Goal: Task Accomplishment & Management: Complete application form

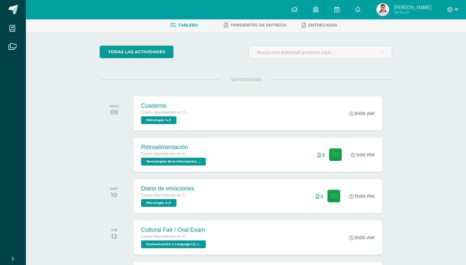
scroll to position [114, 0]
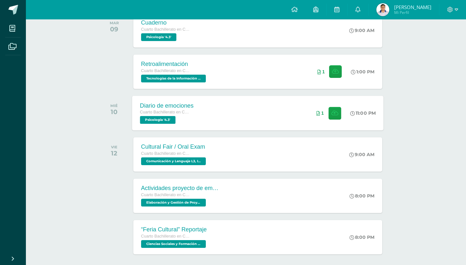
click at [202, 122] on div "Diario de emociones Cuarto Bachillerato en Ciencias y Letras Psicología '4.3' 1…" at bounding box center [257, 113] width 251 height 35
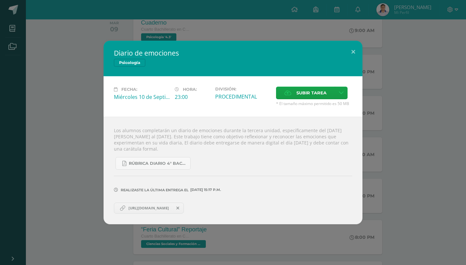
scroll to position [95, 0]
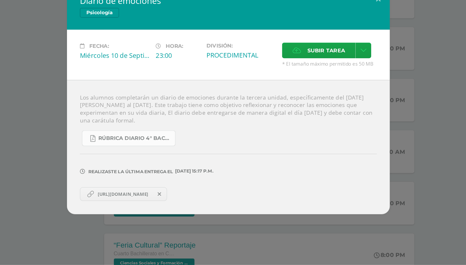
click at [129, 161] on span "RÚBRICA DIARIO 4° BACHI.pdf" at bounding box center [158, 163] width 58 height 5
click at [125, 206] on span "[URL][DOMAIN_NAME]" at bounding box center [148, 208] width 47 height 5
click at [335, 87] on link at bounding box center [341, 93] width 13 height 13
click at [296, 87] on span "Subir tarea" at bounding box center [311, 93] width 30 height 12
click at [0, 0] on input "Subir tarea" at bounding box center [0, 0] width 0 height 0
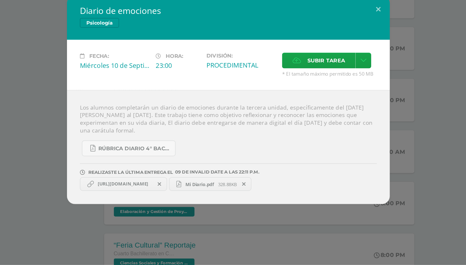
click at [172, 197] on span at bounding box center [177, 200] width 11 height 7
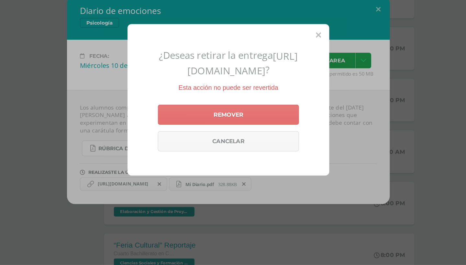
click at [195, 136] on link "Remover" at bounding box center [232, 144] width 113 height 16
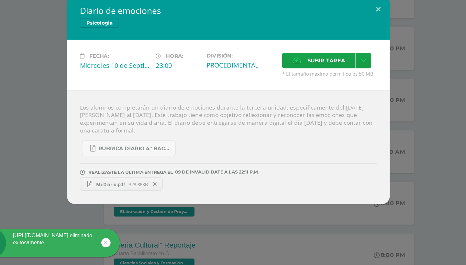
click at [153, 198] on span "328.88KB" at bounding box center [160, 200] width 15 height 5
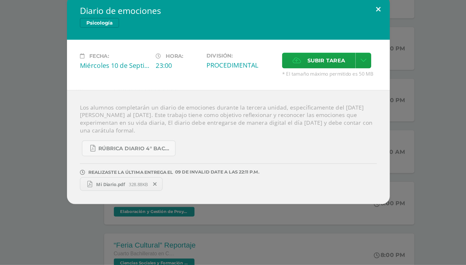
click at [344, 49] on button at bounding box center [353, 60] width 18 height 22
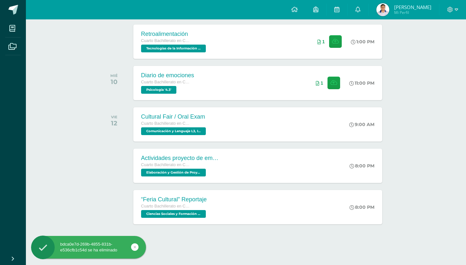
scroll to position [146, 0]
